Goal: Book appointment/travel/reservation

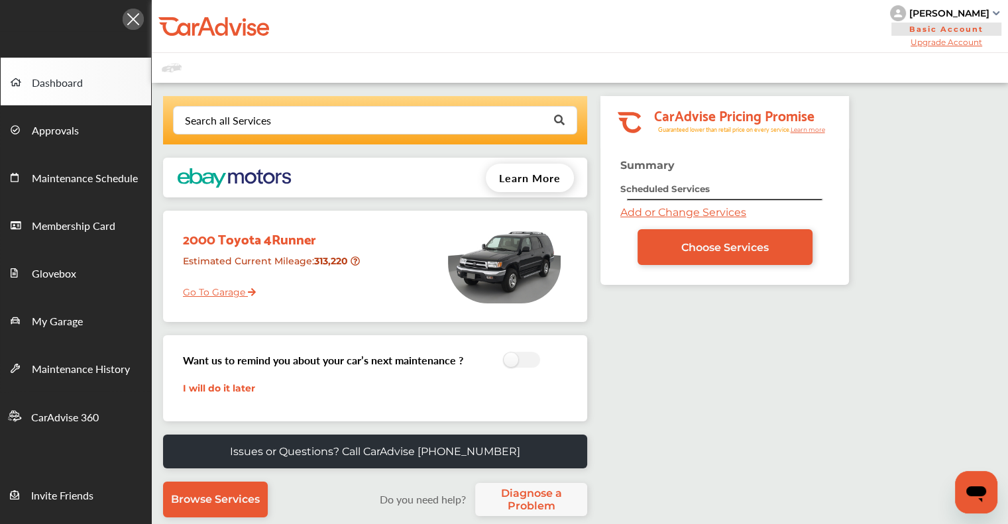
click at [654, 217] on link "Add or Change Services" at bounding box center [683, 212] width 126 height 13
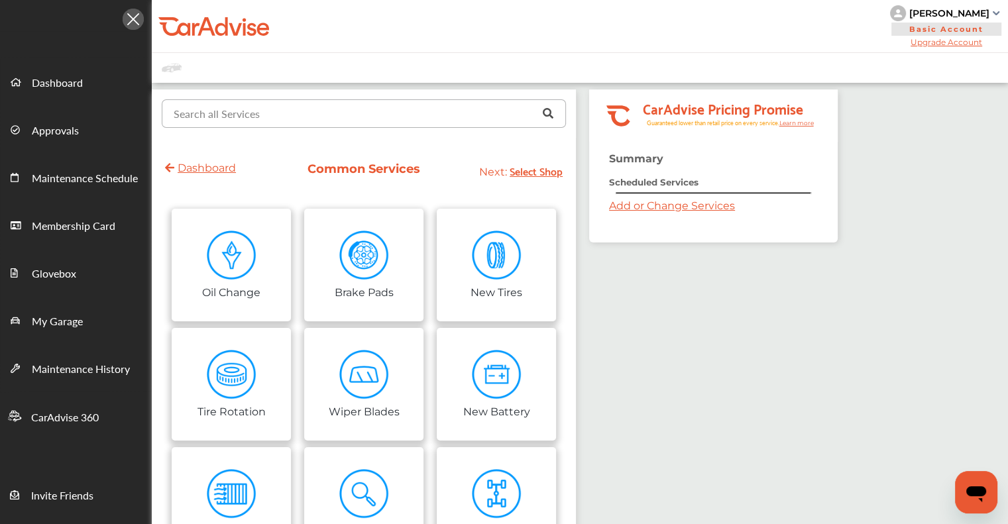
click at [362, 115] on input "text" at bounding box center [361, 113] width 396 height 26
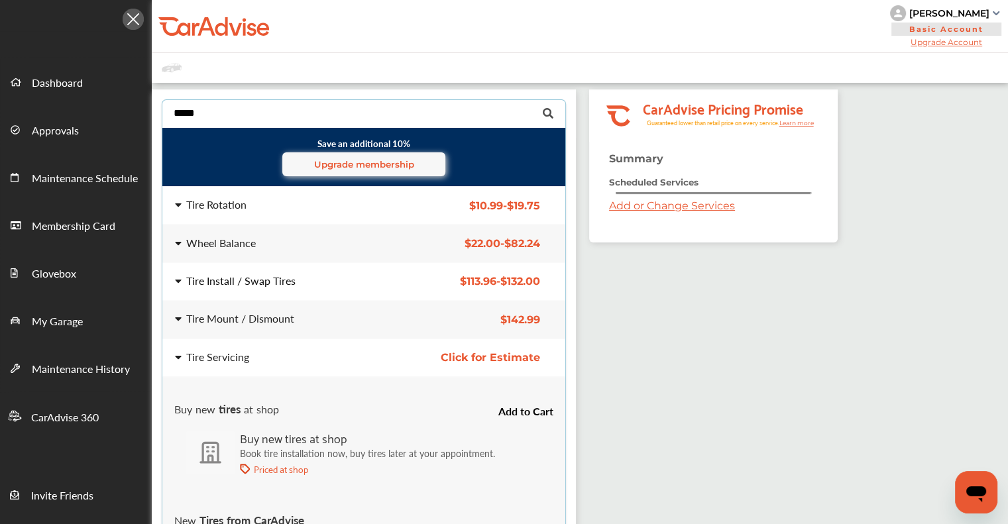
type input "****"
click at [256, 276] on div "Tire Install / Swap Tires" at bounding box center [240, 281] width 109 height 11
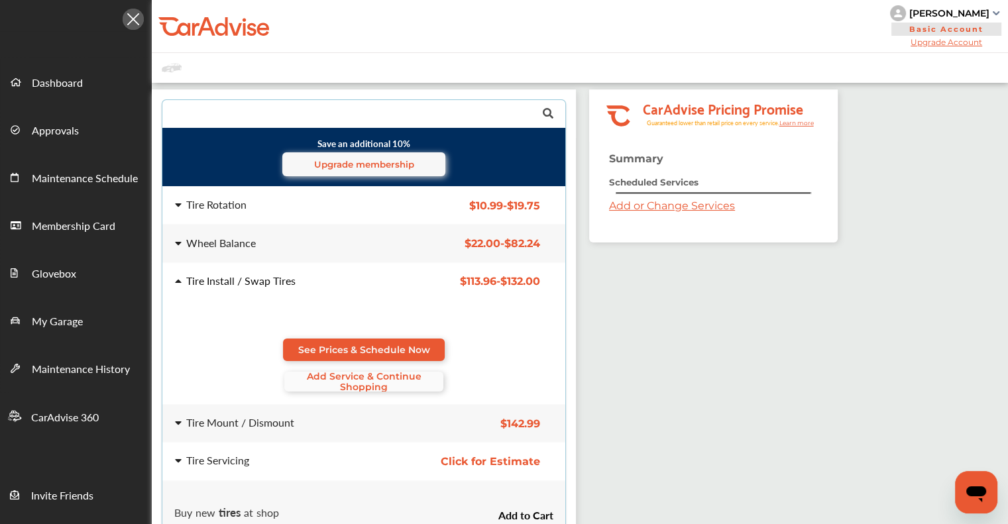
click at [354, 386] on span "Add Service & Continue Shopping" at bounding box center [363, 381] width 159 height 21
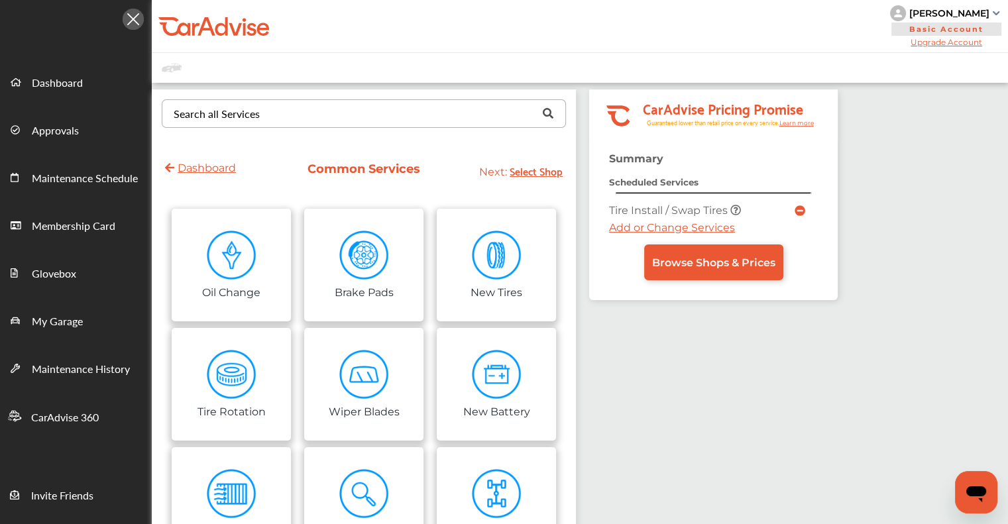
click at [682, 227] on link "Add or Change Services" at bounding box center [672, 227] width 126 height 13
click at [371, 113] on input "text" at bounding box center [361, 113] width 396 height 26
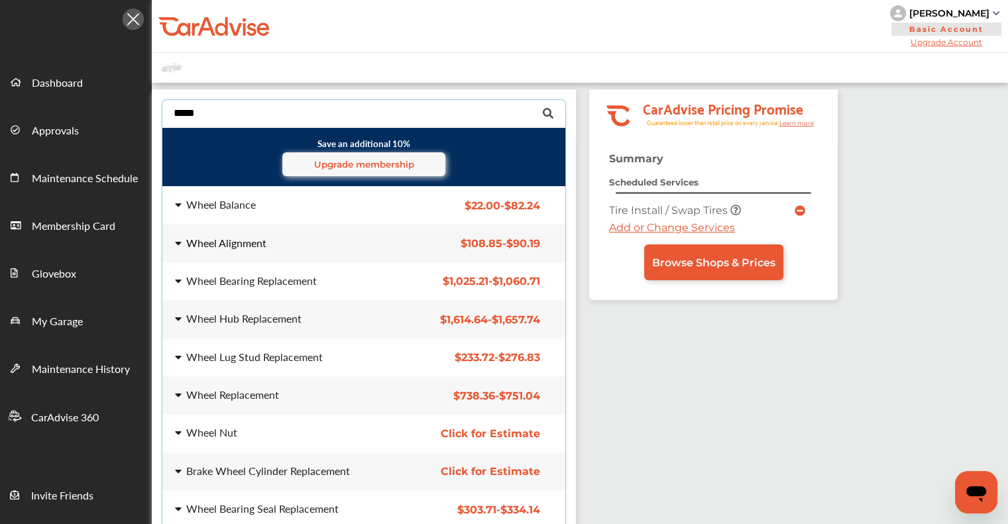
type input "*****"
click at [382, 243] on div "Wheel Alignment" at bounding box center [281, 243] width 212 height 11
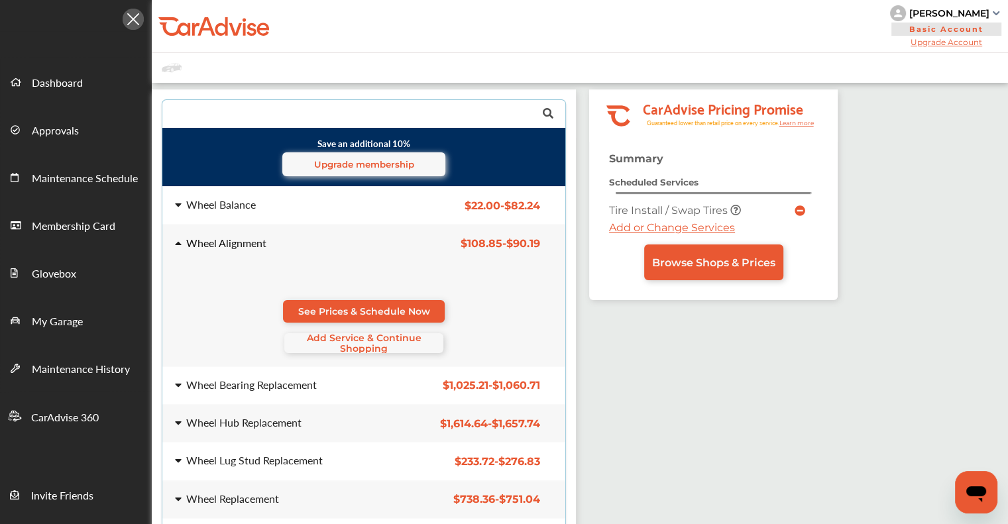
click at [365, 249] on div "Wheel Alignment $108.85 - $90.19 Wheel Alignment $108.85 - $90.19 See Prices & …" at bounding box center [364, 295] width 424 height 141
click at [311, 207] on div "Wheel Balance" at bounding box center [281, 204] width 212 height 11
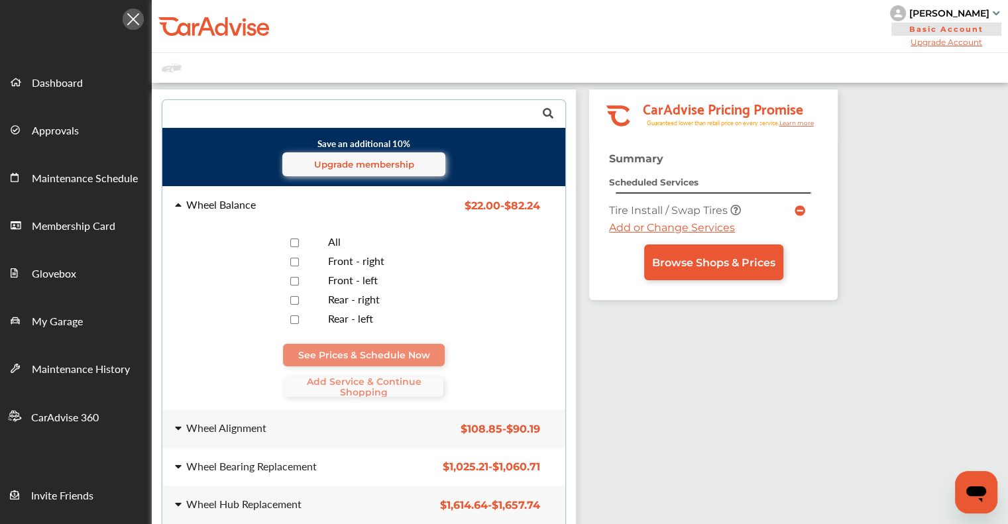
click at [328, 240] on span "All" at bounding box center [334, 241] width 13 height 15
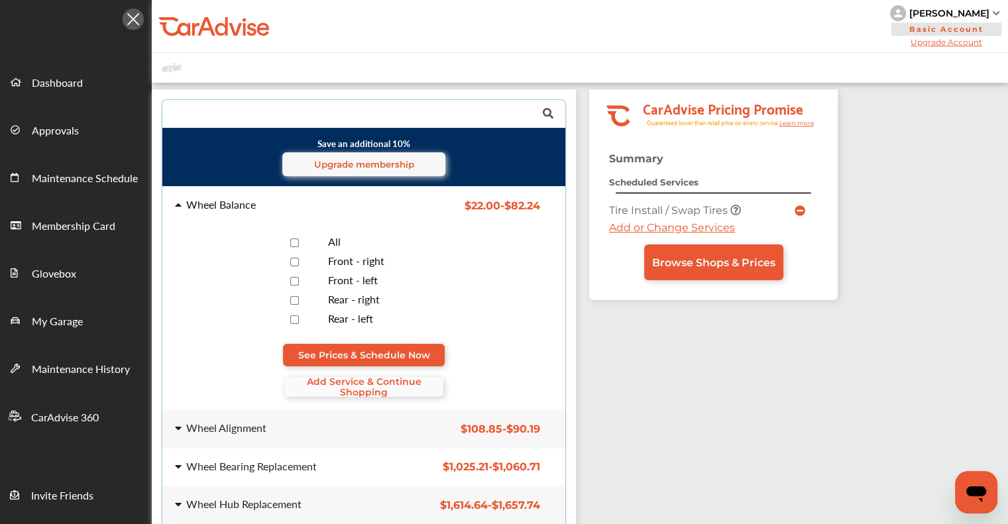
click at [358, 389] on span "Add Service & Continue Shopping" at bounding box center [363, 386] width 159 height 21
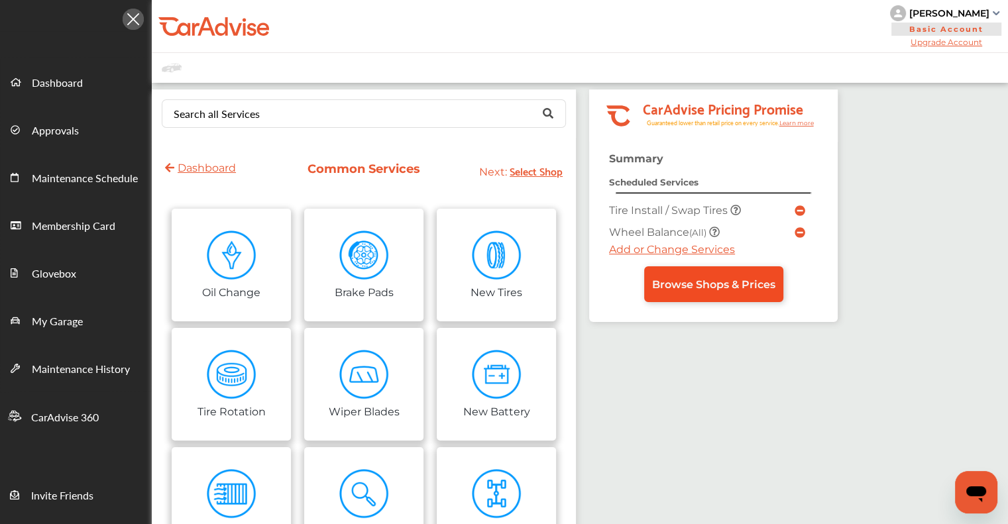
click at [701, 278] on span "Browse Shops & Prices" at bounding box center [713, 284] width 123 height 13
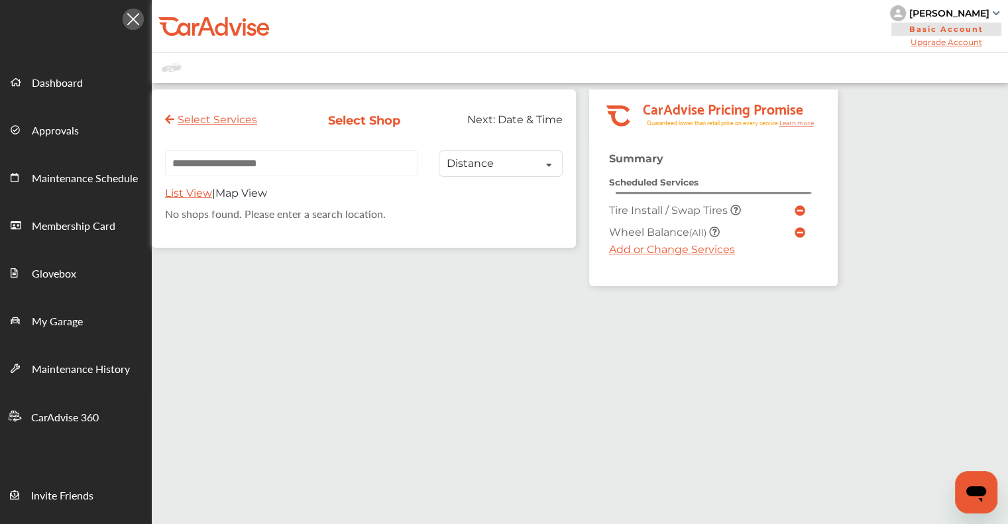
click at [378, 156] on input "text" at bounding box center [291, 163] width 253 height 26
paste input "**********"
type input "**********"
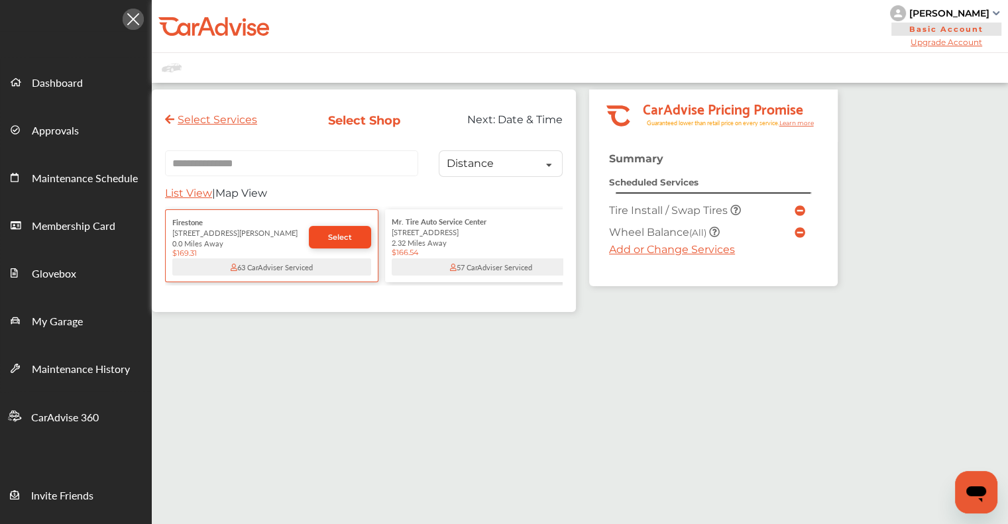
click at [334, 239] on span "Select" at bounding box center [340, 237] width 24 height 9
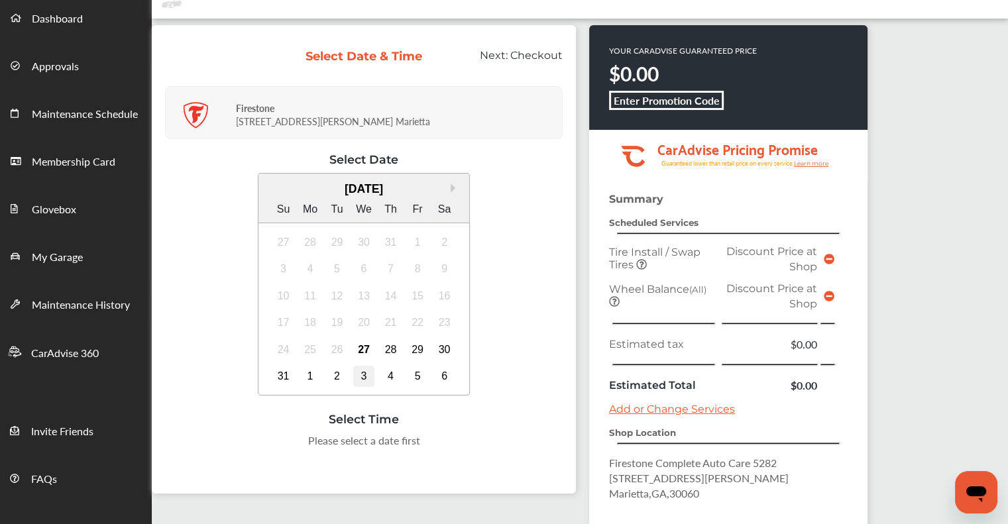
scroll to position [133, 0]
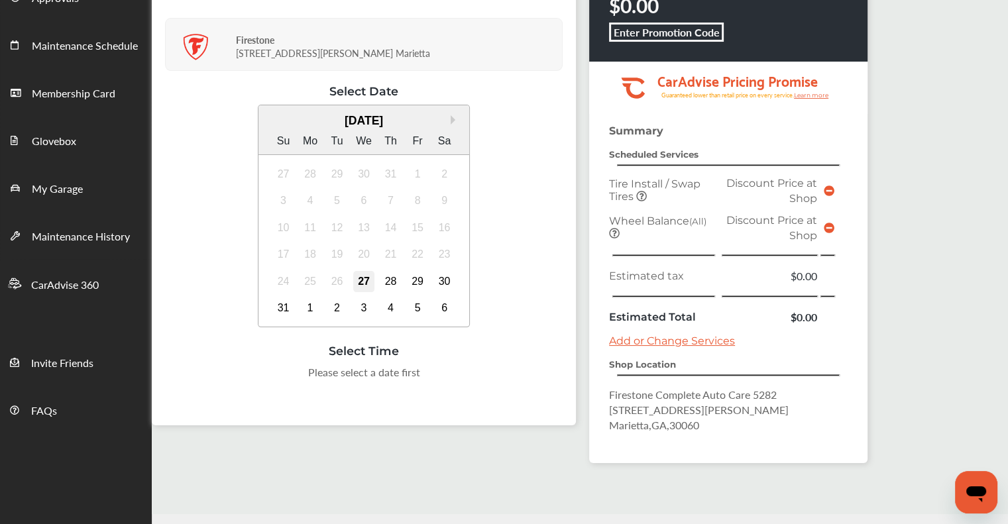
click at [361, 290] on div "27" at bounding box center [363, 281] width 21 height 21
click at [385, 283] on div "28" at bounding box center [390, 281] width 21 height 21
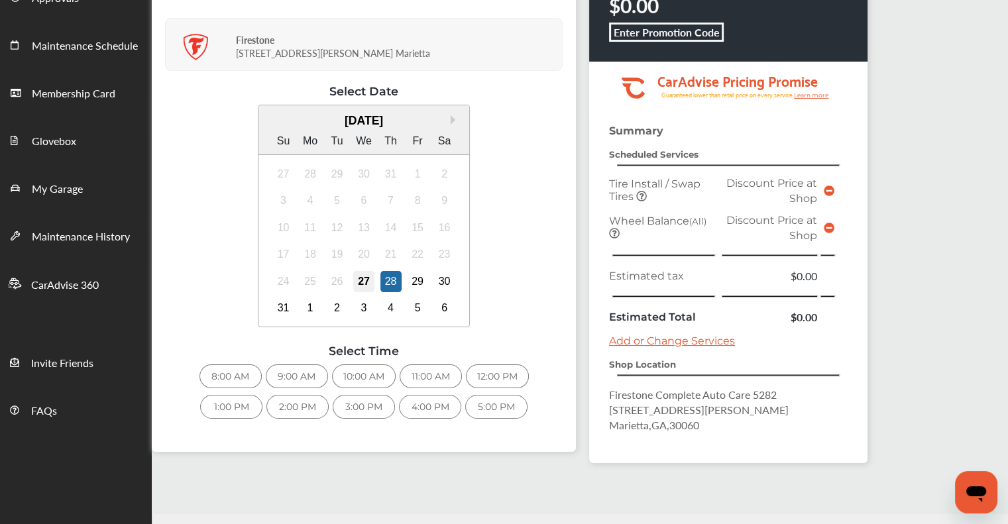
click at [363, 280] on div "27" at bounding box center [363, 281] width 21 height 21
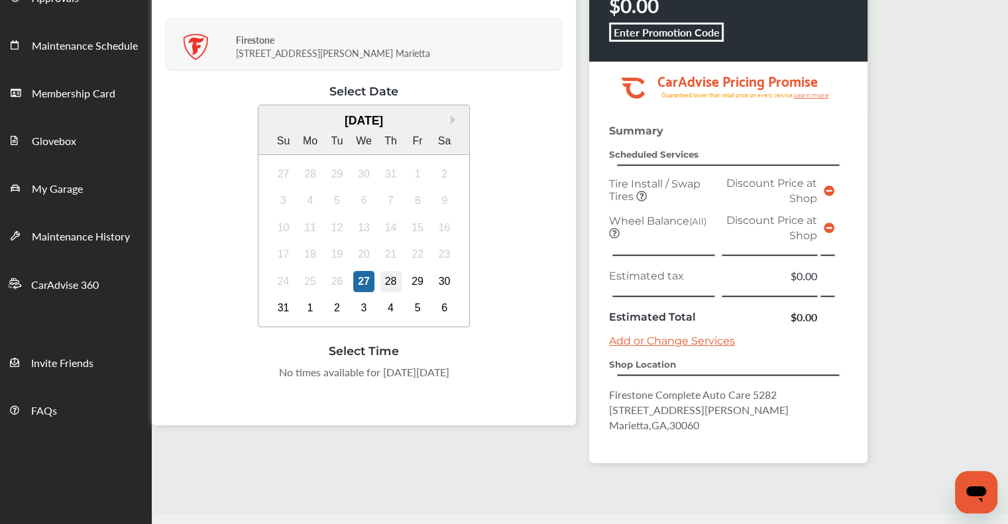
click at [392, 279] on div "28" at bounding box center [390, 281] width 21 height 21
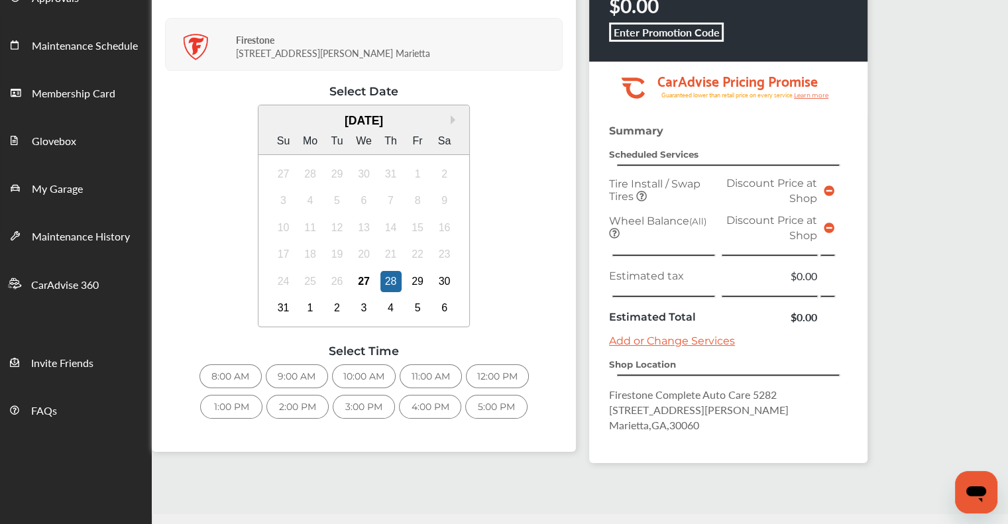
click at [691, 422] on span "Marietta , GA , 30060" at bounding box center [654, 424] width 90 height 15
copy span "30060"
click at [513, 402] on div "5:00 PM" at bounding box center [496, 407] width 62 height 24
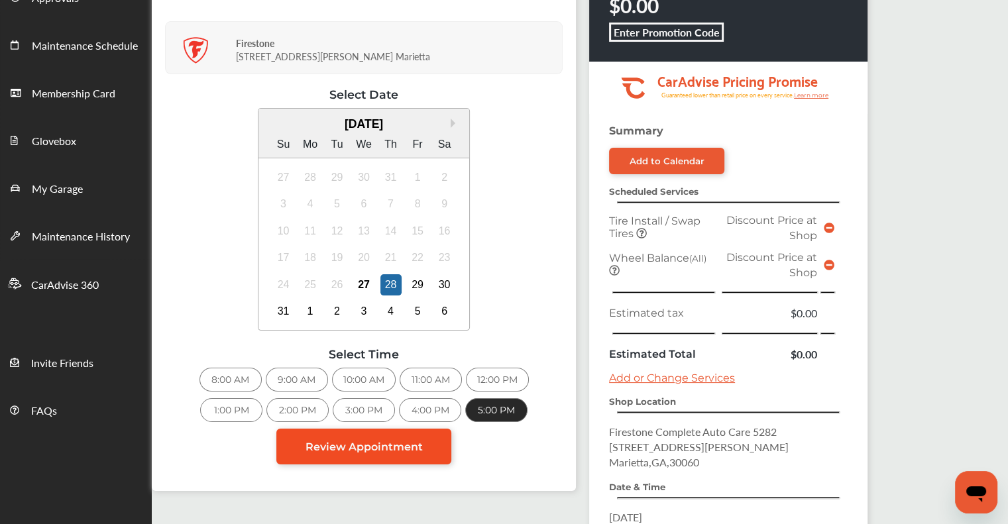
click at [357, 451] on link "Review Appointment" at bounding box center [363, 447] width 175 height 36
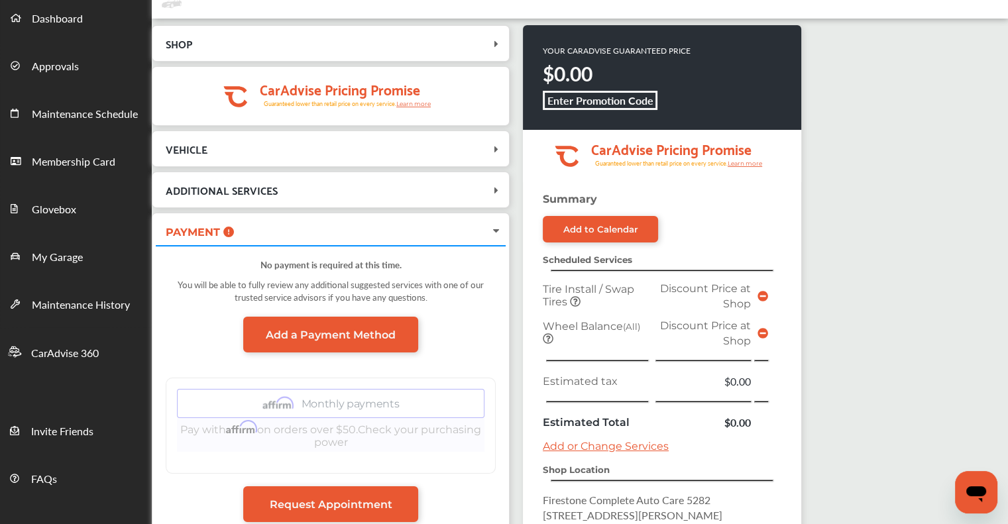
scroll to position [265, 0]
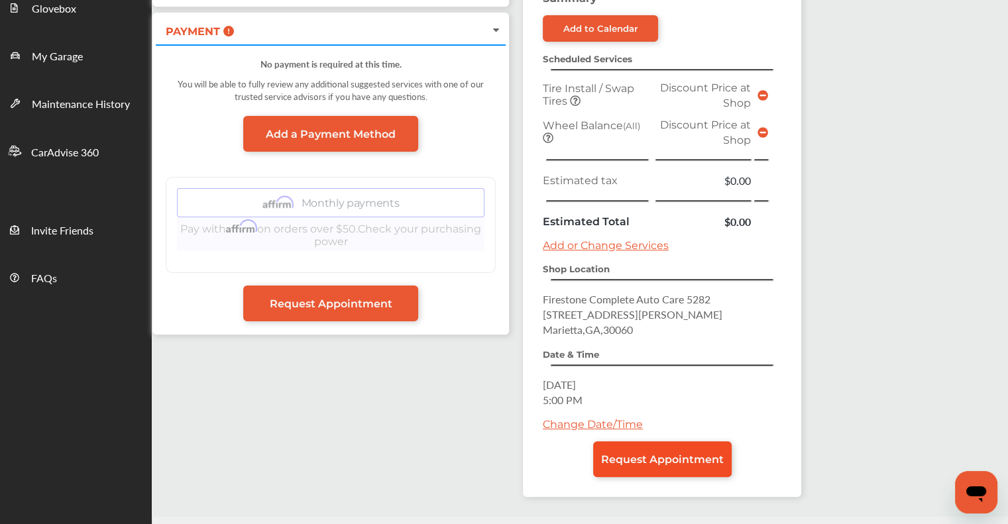
click at [691, 453] on span "Request Appointment" at bounding box center [662, 459] width 123 height 13
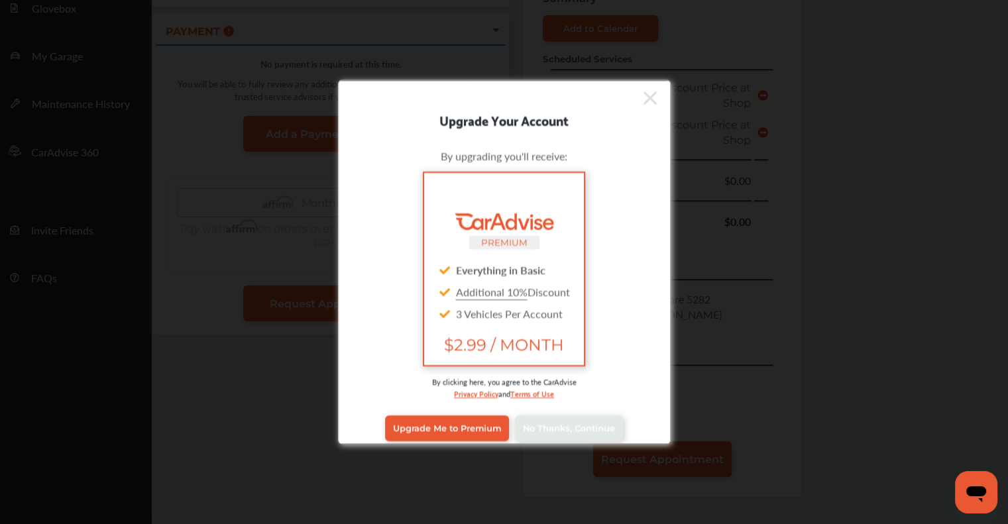
click at [643, 97] on icon at bounding box center [649, 97] width 13 height 13
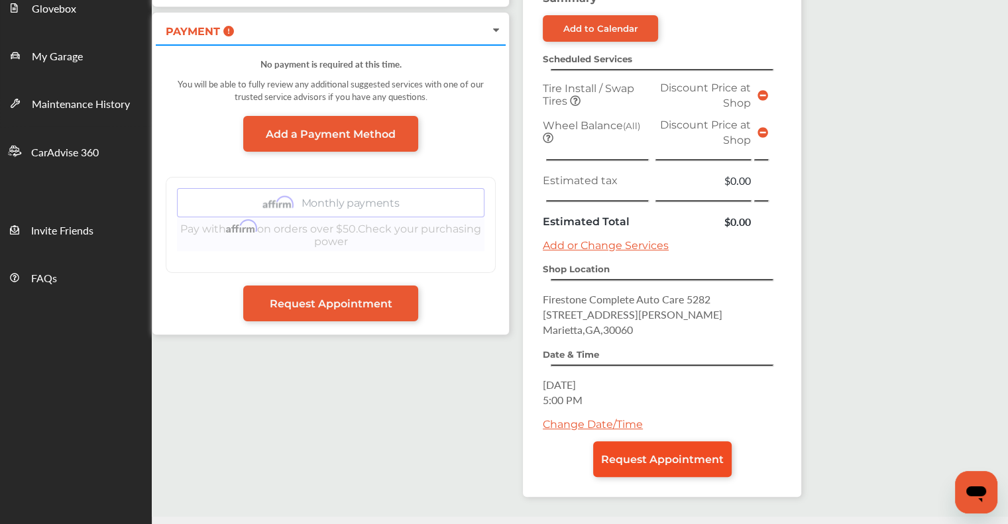
click at [698, 460] on link "Request Appointment" at bounding box center [662, 459] width 138 height 36
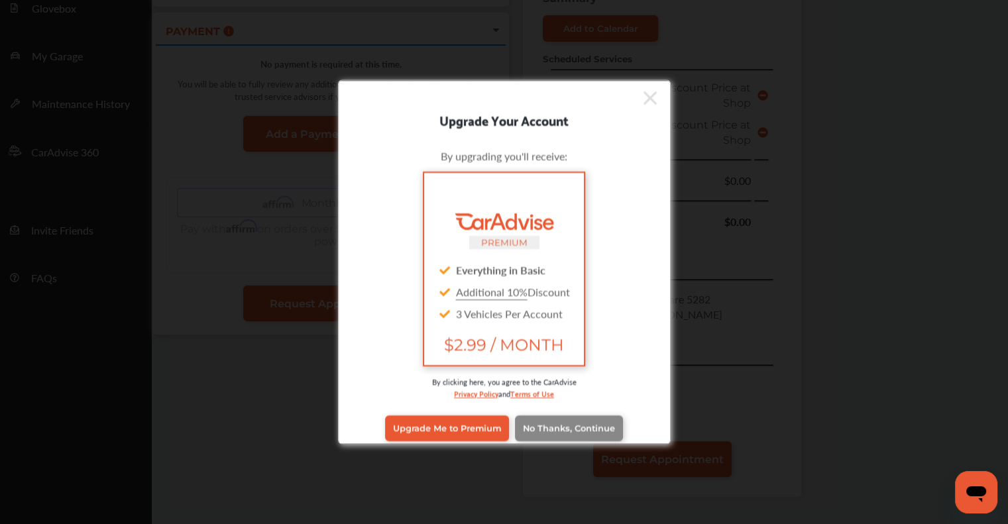
click at [564, 415] on link "No Thanks, Continue" at bounding box center [569, 427] width 108 height 25
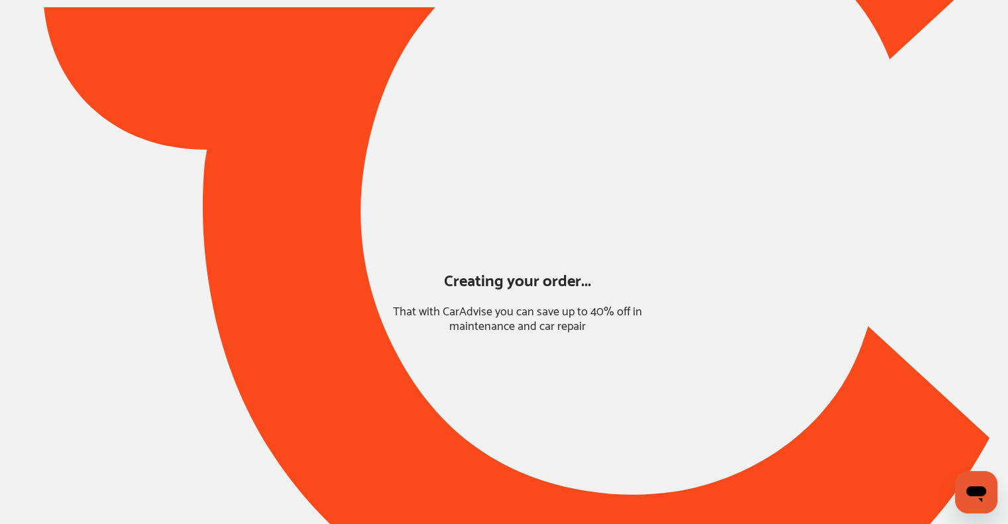
scroll to position [40, 0]
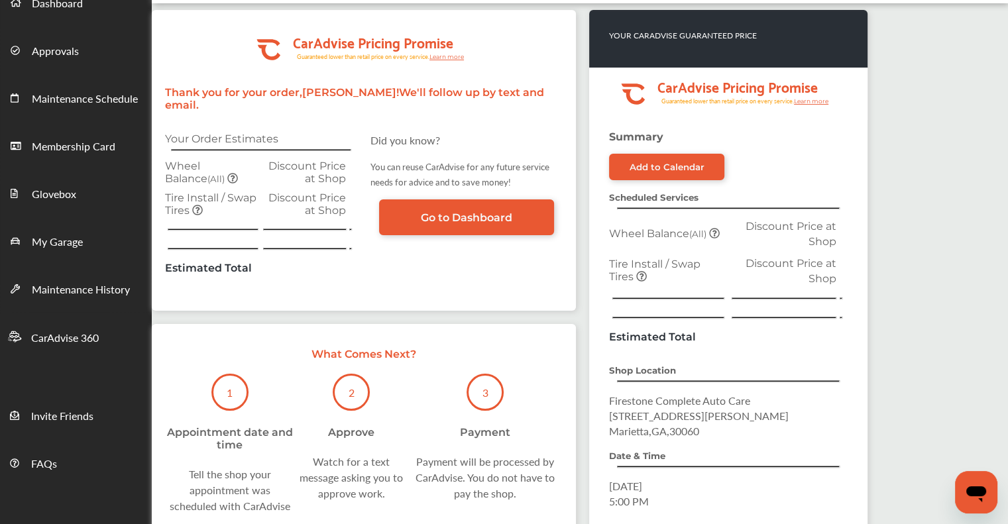
scroll to position [191, 0]
